Goal: Task Accomplishment & Management: Manage account settings

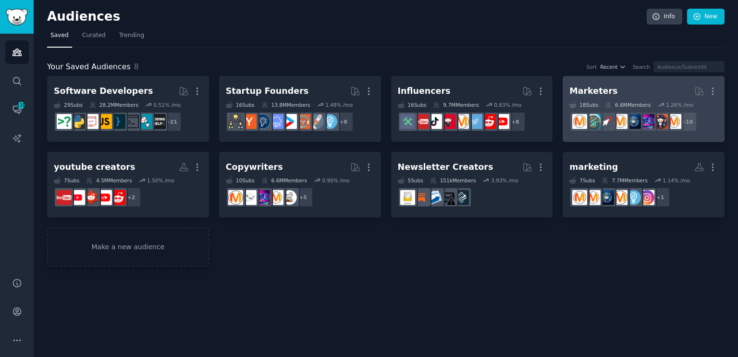
click at [608, 88] on h2 "Marketers More" at bounding box center [643, 91] width 148 height 17
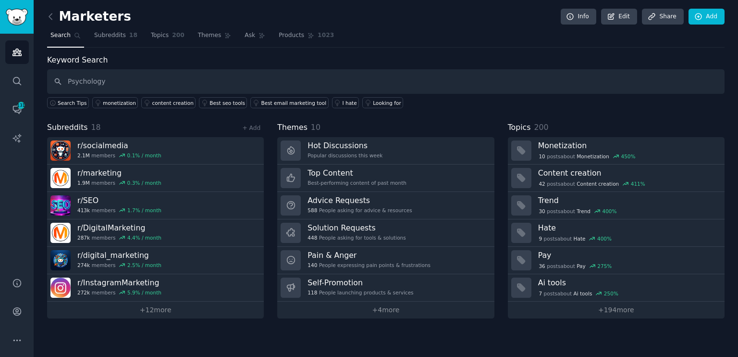
type input "Psychology"
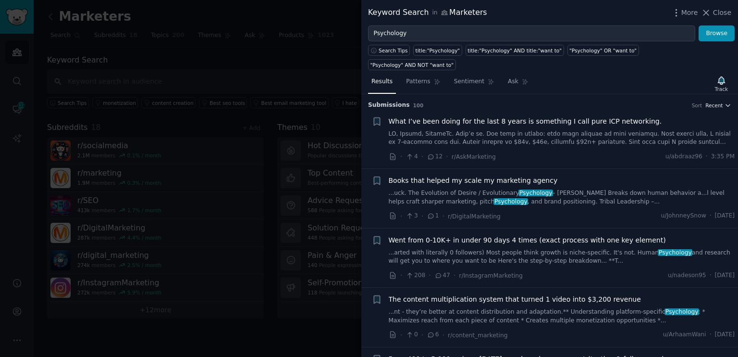
click at [715, 102] on span "Recent" at bounding box center [713, 105] width 17 height 7
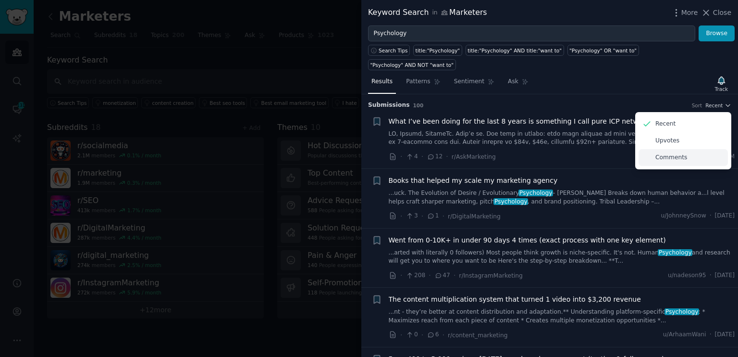
click at [668, 153] on p "Comments" at bounding box center [671, 157] width 32 height 9
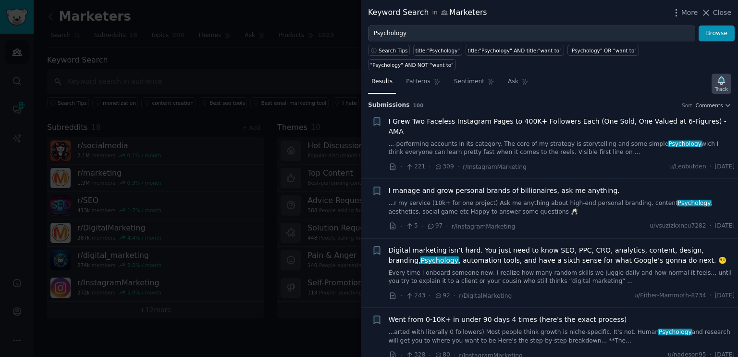
click at [719, 75] on icon "button" at bounding box center [721, 80] width 10 height 10
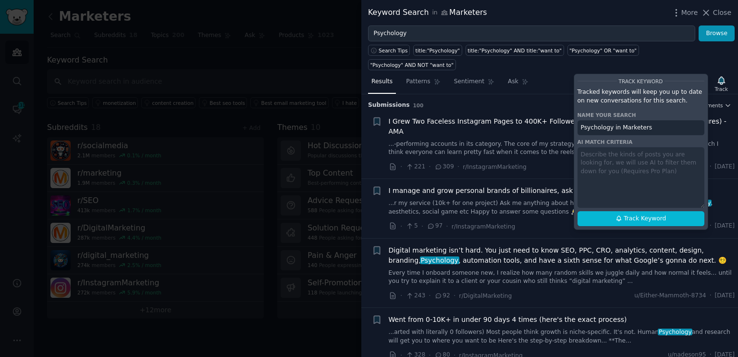
drag, startPoint x: 649, startPoint y: 114, endPoint x: 579, endPoint y: 114, distance: 69.2
click at [579, 120] on input "Psychology in Marketers" at bounding box center [641, 127] width 127 height 15
click at [670, 211] on button "Track Keyword" at bounding box center [641, 218] width 127 height 15
type input "Psychology in Marketers"
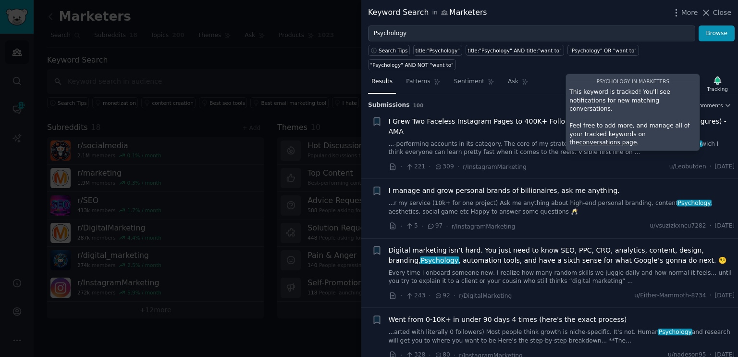
click at [315, 66] on div at bounding box center [369, 178] width 738 height 357
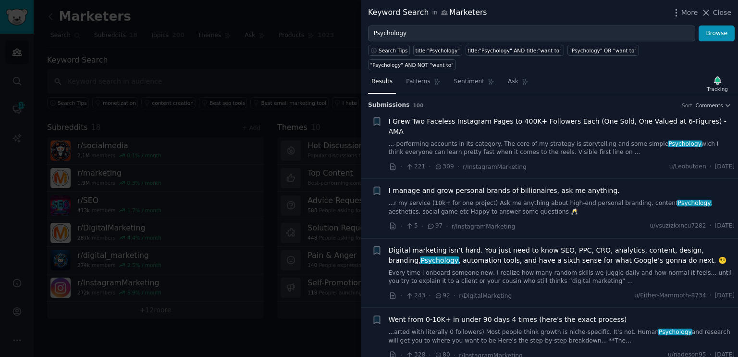
click at [231, 55] on div at bounding box center [369, 178] width 738 height 357
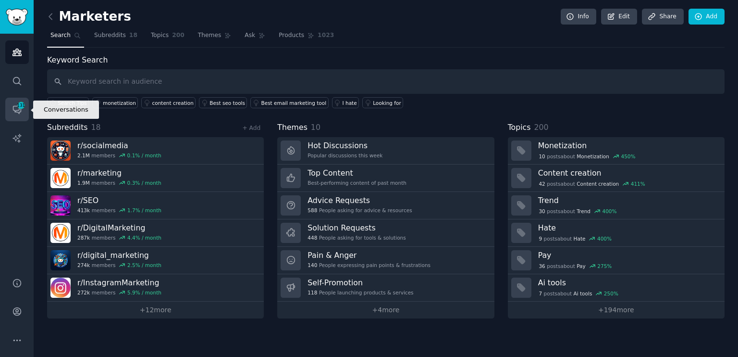
click at [17, 103] on span "131" at bounding box center [21, 105] width 9 height 7
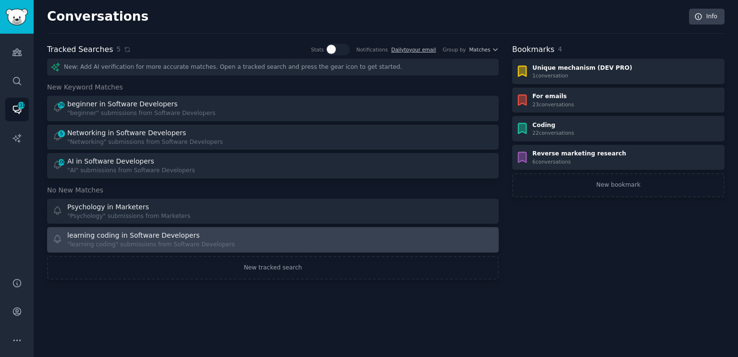
click at [232, 240] on div "learning coding in Software Developers "learning coding" submissions from Softw…" at bounding box center [159, 239] width 214 height 19
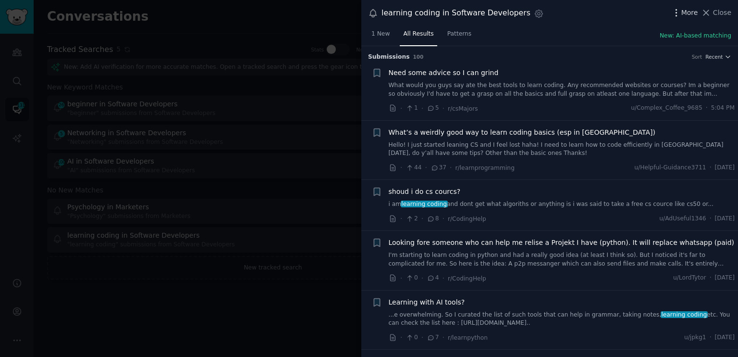
click at [681, 9] on icon "button" at bounding box center [676, 13] width 10 height 10
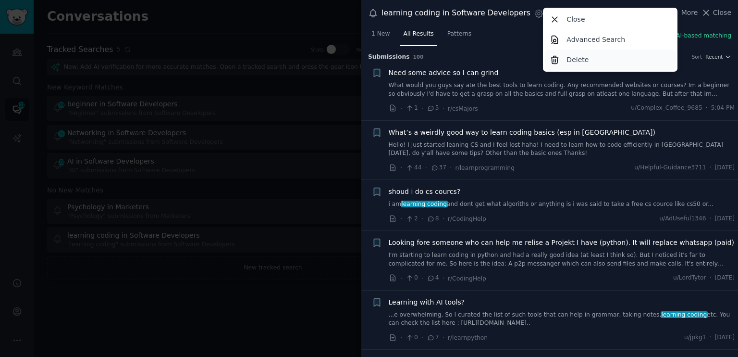
click at [577, 65] on div "Delete" at bounding box center [610, 59] width 131 height 20
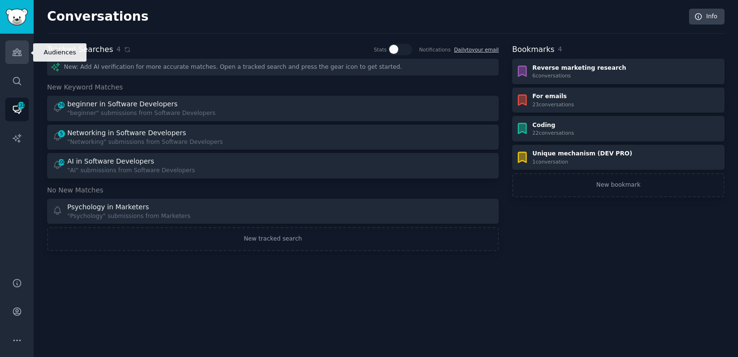
click at [28, 48] on link "Audiences" at bounding box center [17, 52] width 24 height 24
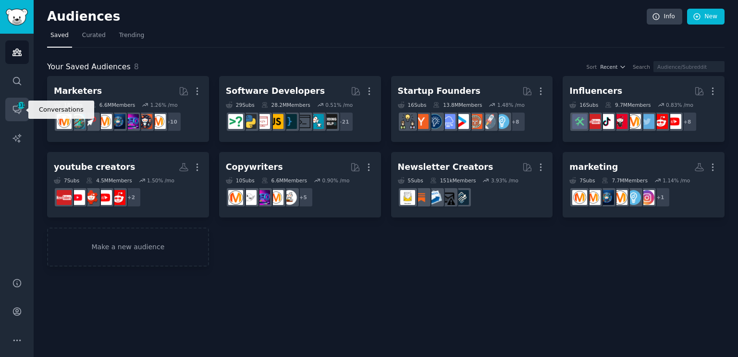
click at [20, 114] on icon "Sidebar" at bounding box center [17, 109] width 10 height 10
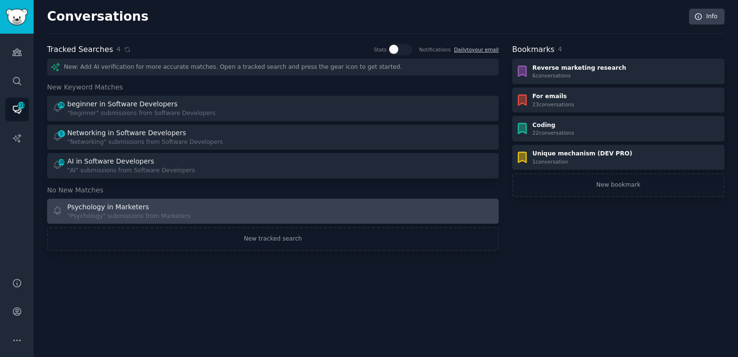
click at [215, 198] on link "Psychology in Marketers "Psychology" submissions from Marketers" at bounding box center [273, 210] width 452 height 25
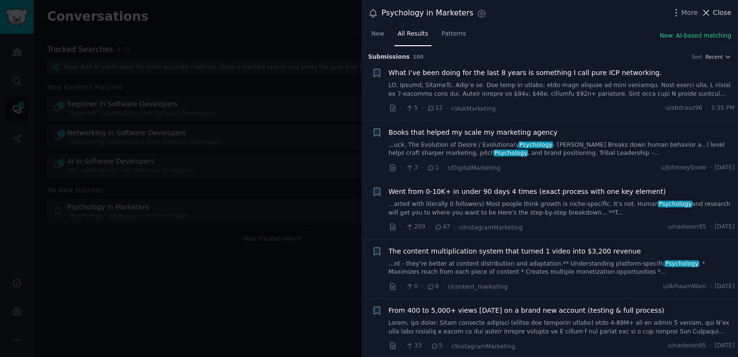
click at [711, 15] on icon at bounding box center [706, 13] width 10 height 10
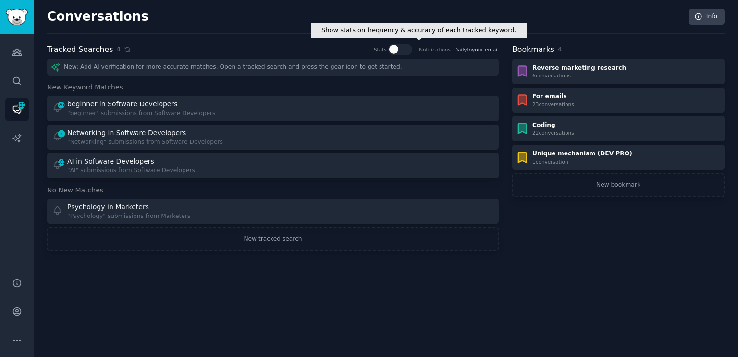
click at [399, 47] on icon at bounding box center [395, 49] width 9 height 9
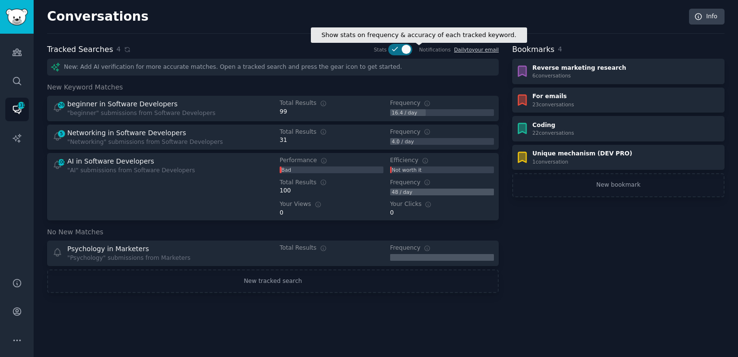
click at [399, 47] on icon at bounding box center [395, 49] width 9 height 9
checkbox input "false"
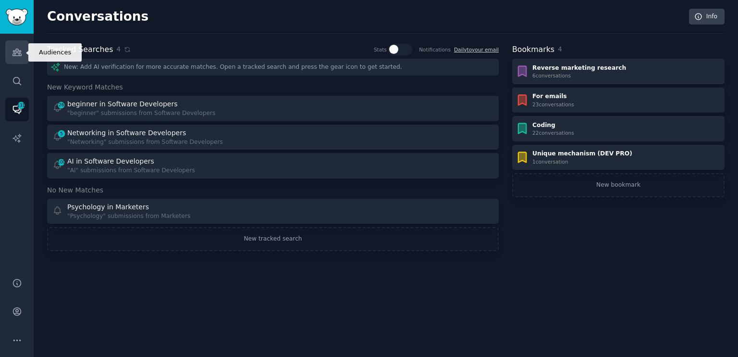
click at [19, 49] on icon "Sidebar" at bounding box center [17, 52] width 10 height 10
